Goal: Contribute content: Contribute content

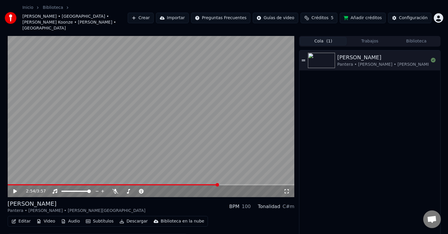
click at [140, 114] on video at bounding box center [151, 116] width 287 height 161
click at [122, 193] on span at bounding box center [124, 192] width 4 height 4
click at [289, 203] on div "C#m" at bounding box center [289, 206] width 12 height 7
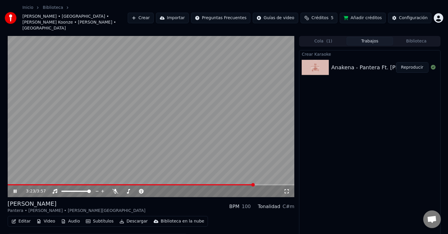
click at [367, 37] on button "Trabajos" at bounding box center [370, 41] width 47 height 9
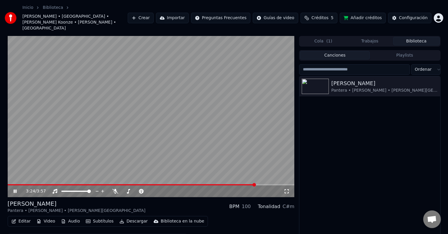
click at [400, 37] on button "Biblioteca" at bounding box center [416, 41] width 47 height 9
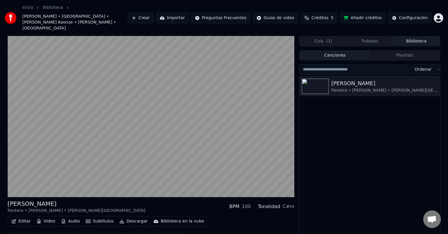
click at [314, 13] on button "Créditos 5" at bounding box center [319, 18] width 37 height 11
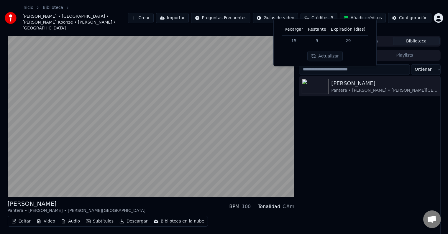
click at [313, 38] on td "5" at bounding box center [317, 40] width 23 height 11
click at [327, 56] on button "Actualizar" at bounding box center [325, 56] width 35 height 11
click at [370, 14] on button "Añadir créditos" at bounding box center [363, 18] width 46 height 11
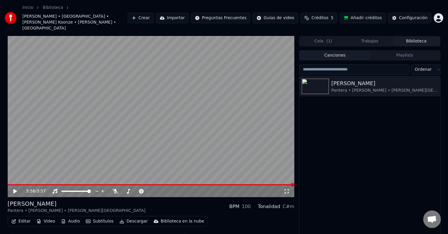
click at [8, 184] on span at bounding box center [151, 184] width 287 height 1
click at [39, 162] on video at bounding box center [151, 116] width 287 height 161
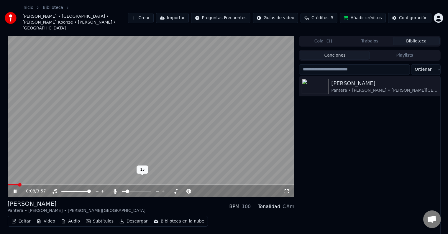
click at [126, 191] on span at bounding box center [137, 191] width 30 height 1
click at [126, 190] on span at bounding box center [128, 192] width 4 height 4
click at [122, 190] on span at bounding box center [124, 192] width 4 height 4
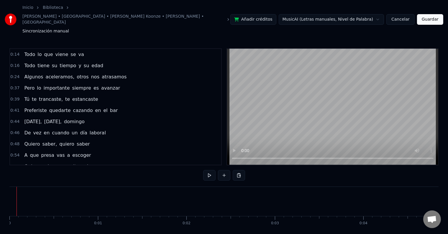
click at [17, 187] on div at bounding box center [17, 201] width 0 height 29
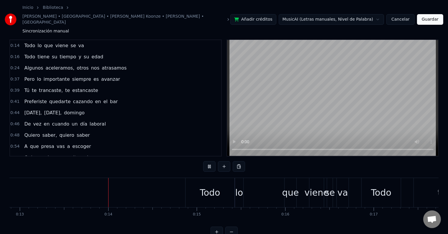
scroll to position [0, 1154]
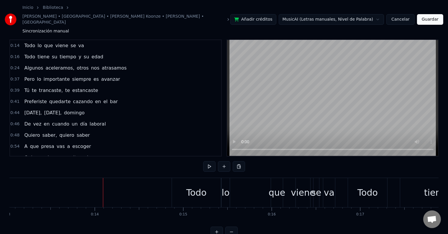
click at [179, 178] on div "Todo" at bounding box center [196, 192] width 49 height 29
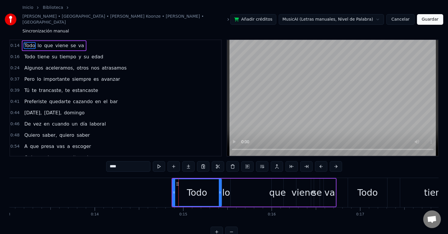
scroll to position [0, 0]
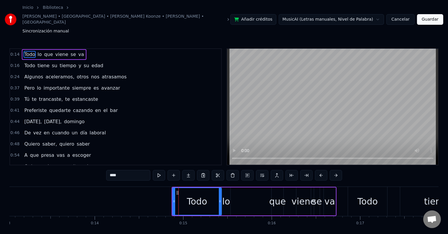
drag, startPoint x: 183, startPoint y: 178, endPoint x: 174, endPoint y: 179, distance: 9.6
click at [174, 188] on div "Todo" at bounding box center [197, 201] width 48 height 27
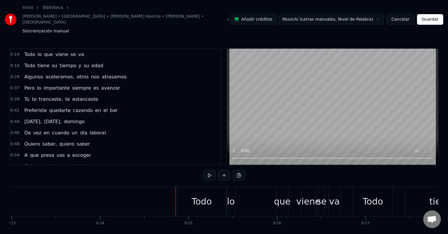
scroll to position [0, 1149]
drag, startPoint x: 19, startPoint y: 35, endPoint x: 23, endPoint y: 27, distance: 8.3
click at [23, 27] on div "Inicio Biblioteca Anakena • [GEOGRAPHIC_DATA] • [PERSON_NAME] Koonze • [PERSON_…" at bounding box center [224, 123] width 448 height 246
click at [26, 51] on span "Todo" at bounding box center [30, 54] width 12 height 7
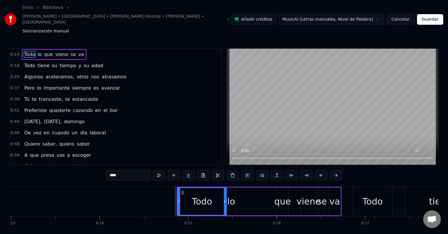
click at [43, 51] on span "que" at bounding box center [48, 54] width 10 height 7
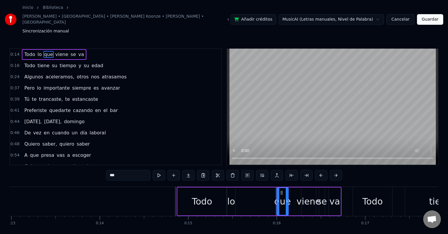
click at [55, 51] on span "viene" at bounding box center [62, 54] width 14 height 7
type input "*****"
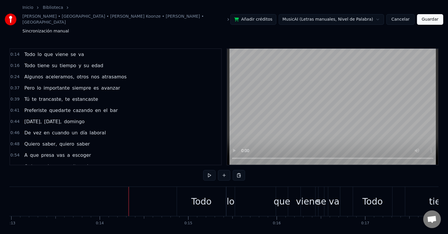
drag, startPoint x: 115, startPoint y: 183, endPoint x: 81, endPoint y: 184, distance: 33.7
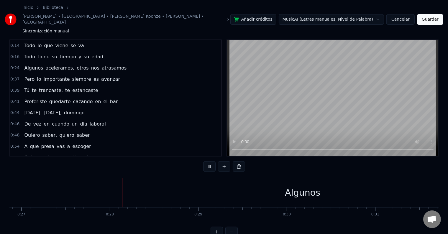
scroll to position [0, 2401]
drag, startPoint x: 211, startPoint y: 175, endPoint x: 192, endPoint y: 175, distance: 19.5
click at [192, 178] on div "Algunos" at bounding box center [280, 192] width 1032 height 29
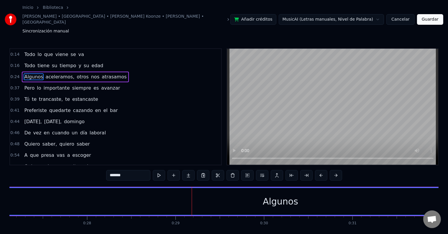
click at [199, 188] on div "Algunos" at bounding box center [280, 201] width 1031 height 27
click at [134, 170] on input "*******" at bounding box center [128, 175] width 44 height 11
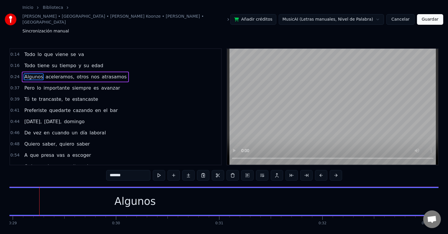
click at [27, 51] on span "Todo" at bounding box center [30, 54] width 12 height 7
type input "****"
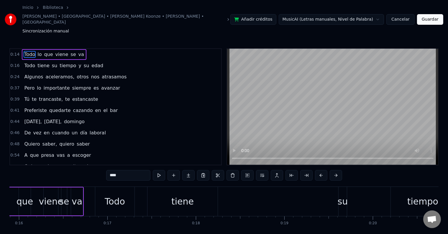
scroll to position [0, 1287]
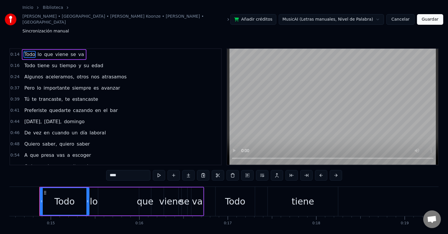
click at [13, 74] on span "0:24" at bounding box center [14, 77] width 9 height 6
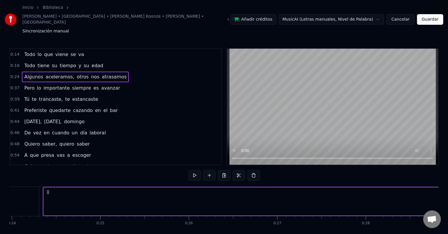
scroll to position [0, 2126]
drag, startPoint x: 8, startPoint y: 32, endPoint x: 17, endPoint y: 33, distance: 8.7
click at [17, 33] on div "Inicio Biblioteca Anakena • [GEOGRAPHIC_DATA] • [PERSON_NAME] Koonze • [PERSON_…" at bounding box center [224, 123] width 448 height 246
drag, startPoint x: 17, startPoint y: 33, endPoint x: 66, endPoint y: 57, distance: 54.5
click at [66, 57] on div "0:14 Todo lo que viene se va 0:16 Todo tiene su tiempo y su edad 0:24 Algunos a…" at bounding box center [115, 106] width 212 height 117
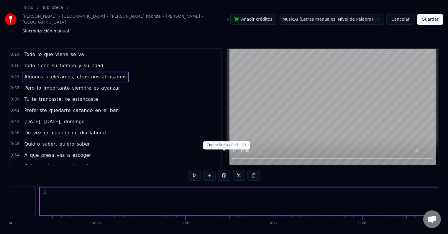
click at [224, 170] on button at bounding box center [224, 175] width 12 height 11
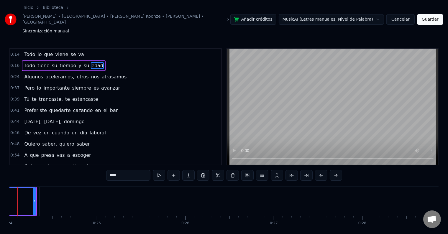
scroll to position [0, 2104]
click at [58, 49] on div "Todo lo que viene se va" at bounding box center [54, 54] width 64 height 11
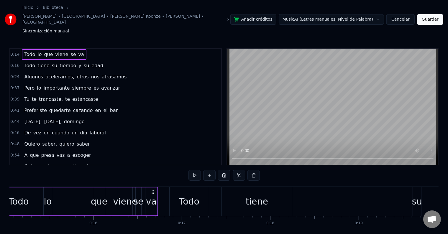
scroll to position [0, 1287]
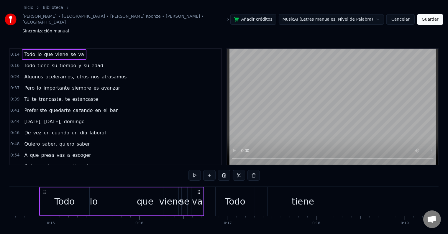
click at [115, 187] on div "Todo lo que viene se va" at bounding box center [121, 201] width 165 height 29
click at [407, 14] on button "Cancelar" at bounding box center [401, 19] width 28 height 11
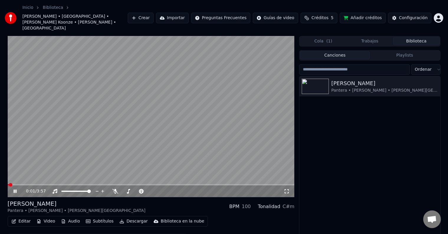
click at [154, 15] on button "Crear" at bounding box center [141, 18] width 26 height 11
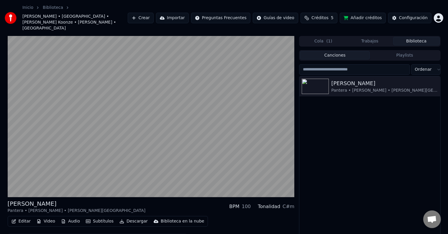
click at [178, 13] on button "Importar" at bounding box center [172, 18] width 33 height 11
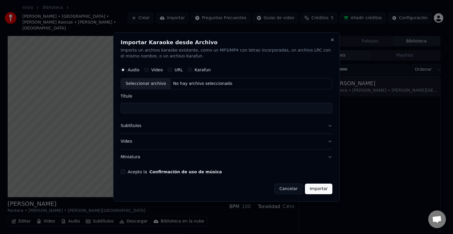
click at [166, 72] on div "Audio Video URL Karafun" at bounding box center [166, 70] width 90 height 5
click at [168, 71] on button "URL" at bounding box center [170, 70] width 5 height 5
click at [122, 172] on button "Acepto la Confirmación de uso de música" at bounding box center [123, 172] width 5 height 5
click at [172, 85] on input "text" at bounding box center [227, 84] width 212 height 12
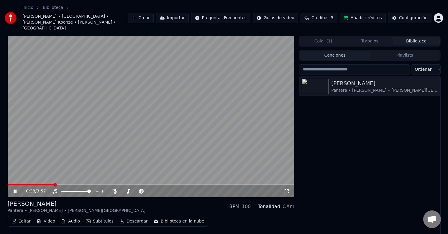
click at [29, 9] on link "Inicio" at bounding box center [27, 8] width 11 height 6
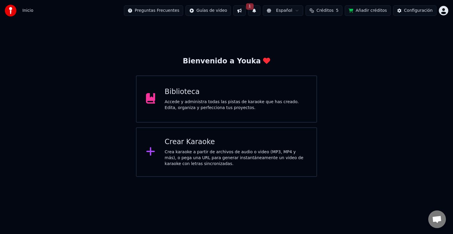
click at [261, 11] on button "1" at bounding box center [254, 10] width 12 height 11
click at [246, 9] on button at bounding box center [239, 10] width 12 height 11
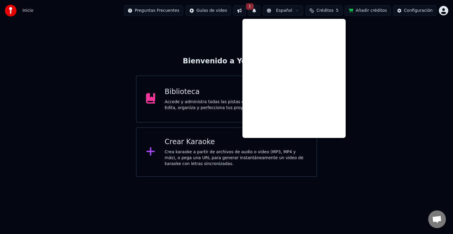
click at [208, 86] on div "Biblioteca Accede y administra todas las pistas de karaoke que has creado. Edit…" at bounding box center [226, 99] width 181 height 47
